Goal: Check status

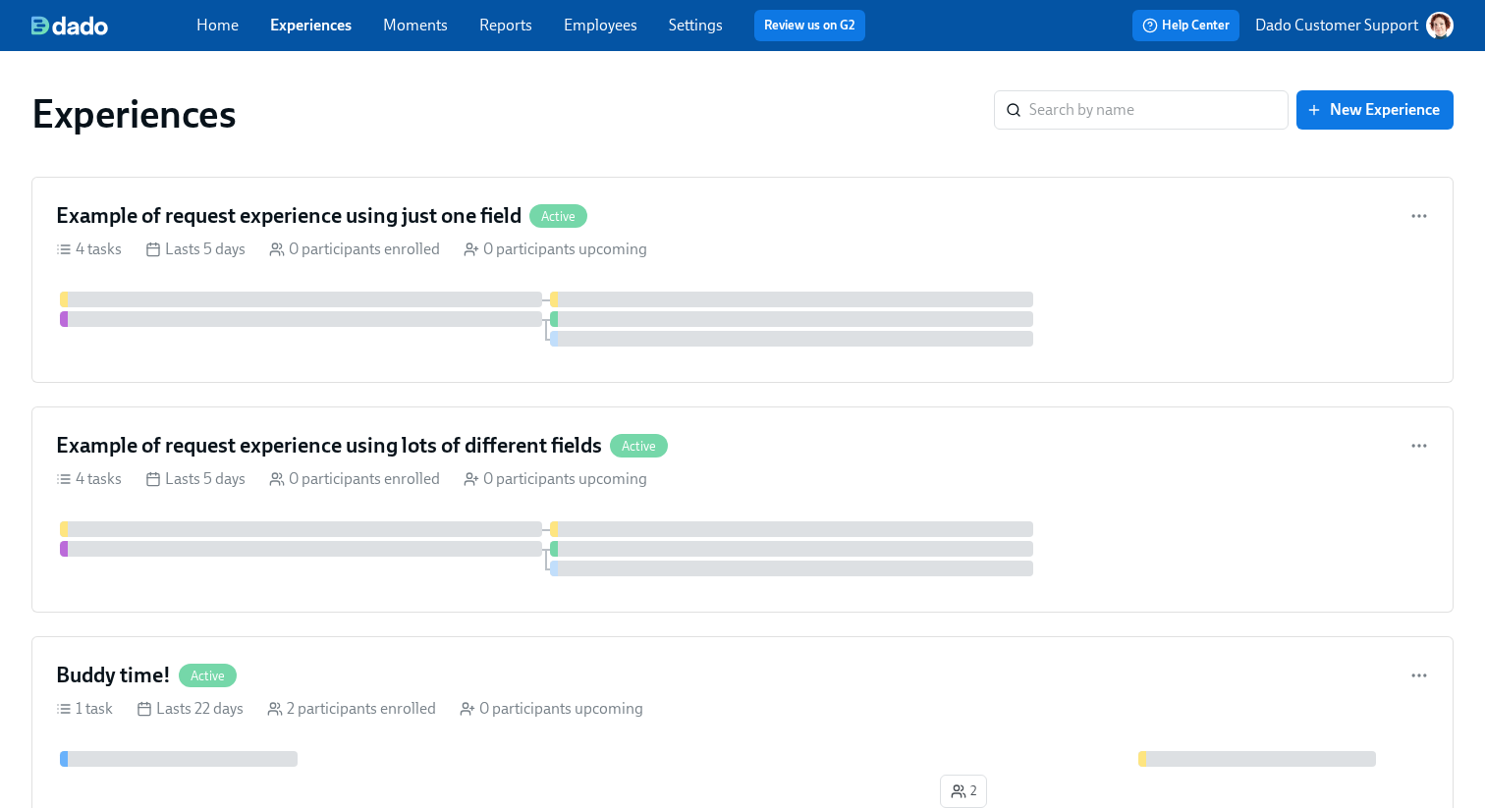
scroll to position [180, 0]
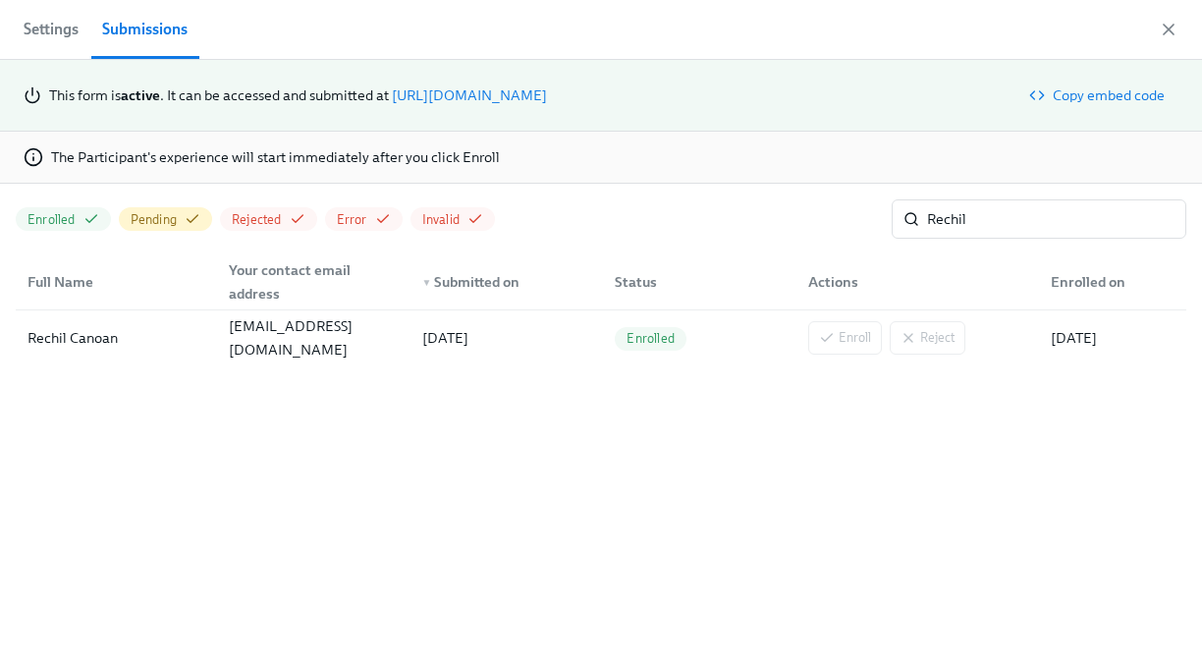
scroll to position [0, 55]
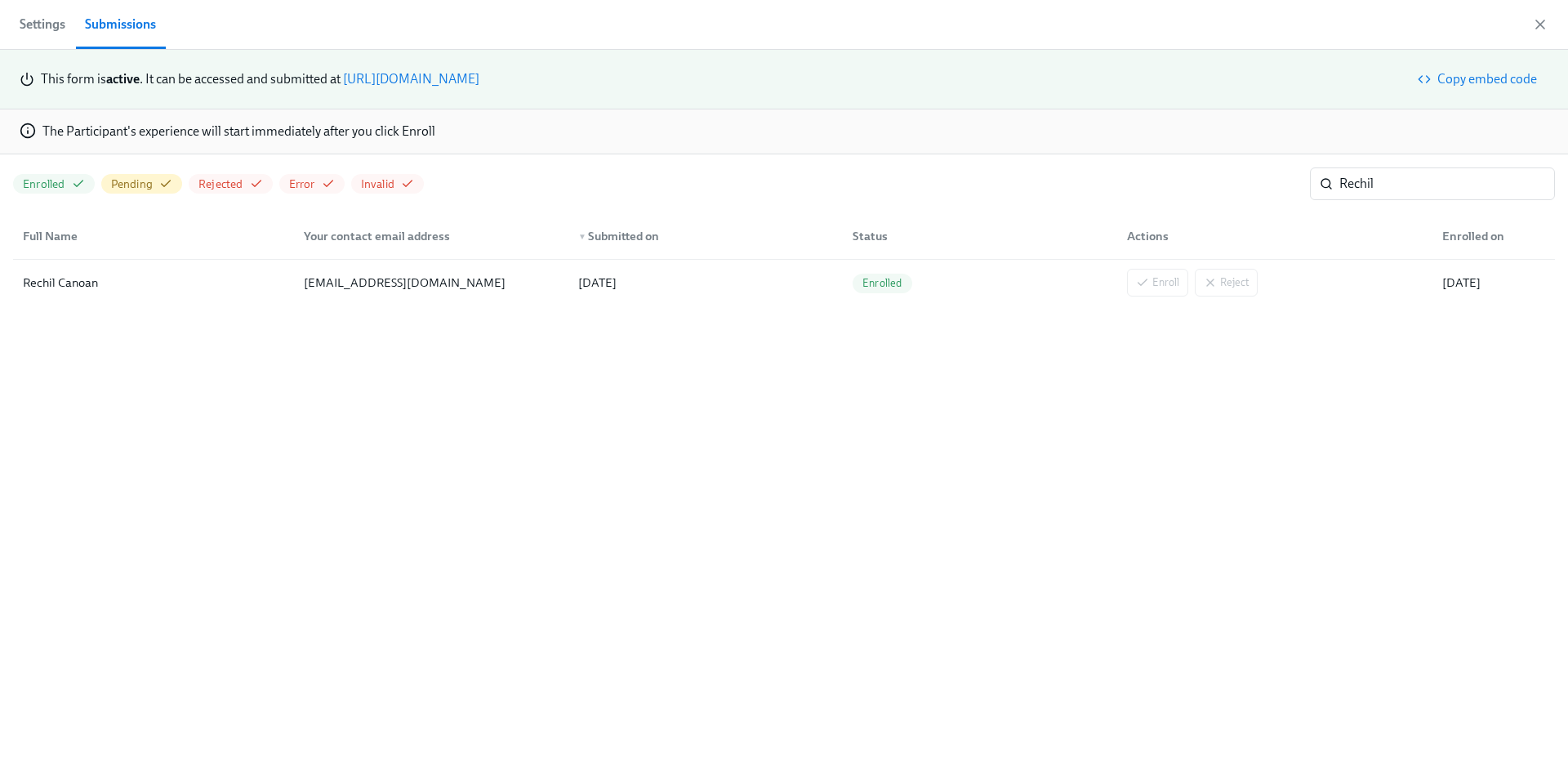
scroll to position [0, 46]
